Goal: Communication & Community: Connect with others

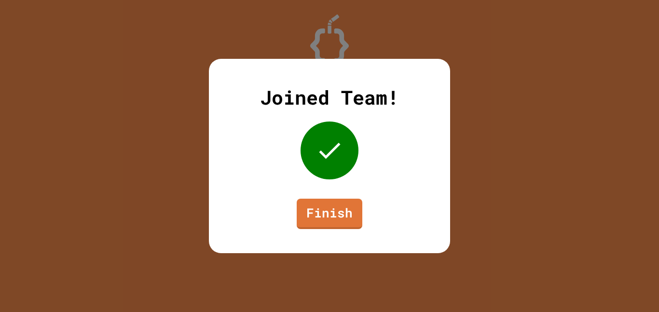
click at [334, 214] on link "Finish" at bounding box center [330, 214] width 66 height 30
